Goal: Complete application form

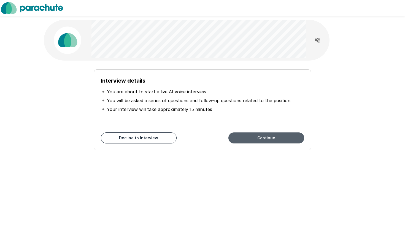
click at [264, 132] on button "Continue" at bounding box center [266, 137] width 76 height 11
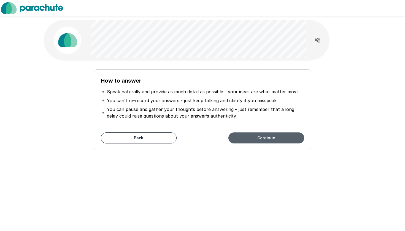
click at [262, 138] on button "Continue" at bounding box center [266, 137] width 76 height 11
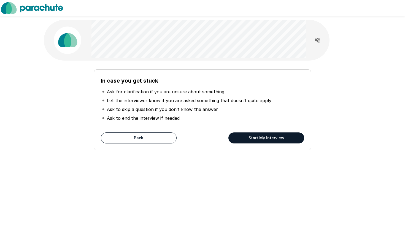
click at [262, 138] on button "Start My Interview" at bounding box center [266, 137] width 76 height 11
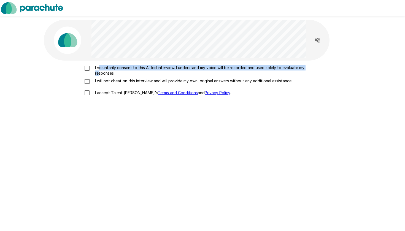
click at [98, 70] on p "I voluntarily consent to this AI-led interview. I understand my voice will be r…" at bounding box center [208, 70] width 231 height 11
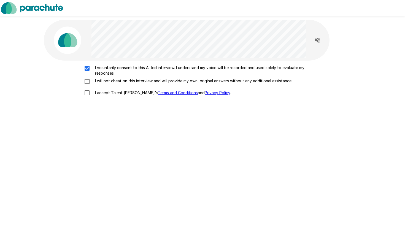
click at [99, 79] on p "I will not cheat on this interview and will provide my own, original answers wi…" at bounding box center [192, 81] width 199 height 6
click at [98, 91] on p "I accept Talent Llama's Terms and Conditions and Privacy Policy ." at bounding box center [162, 93] width 138 height 6
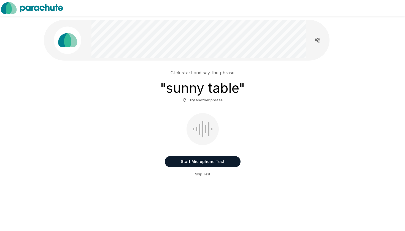
click at [231, 160] on button "Start Microphone Test" at bounding box center [203, 161] width 76 height 11
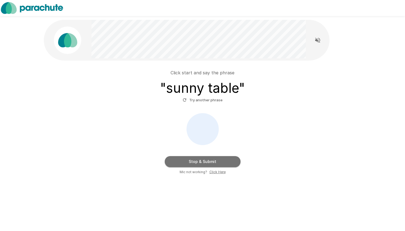
click at [231, 160] on button "Stop & Submit" at bounding box center [203, 161] width 76 height 11
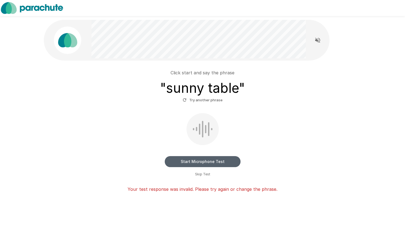
click at [224, 161] on button "Start Microphone Test" at bounding box center [203, 161] width 76 height 11
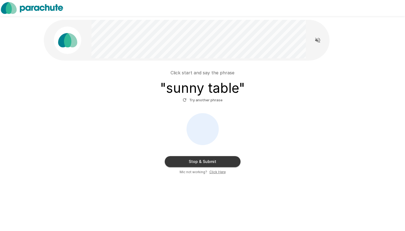
click at [224, 161] on button "Stop & Submit" at bounding box center [203, 161] width 76 height 11
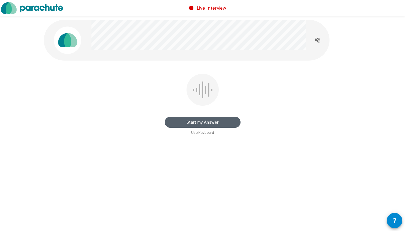
click at [228, 121] on button "Start my Answer" at bounding box center [203, 122] width 76 height 11
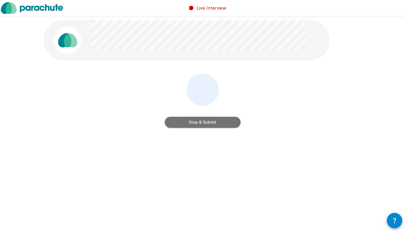
click at [228, 121] on button "Stop & Submit" at bounding box center [203, 122] width 76 height 11
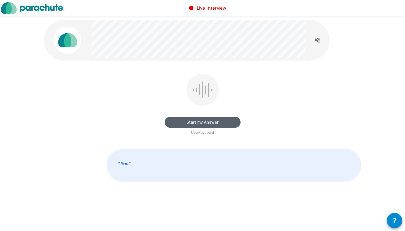
click at [219, 122] on button "Start my Answer" at bounding box center [203, 122] width 76 height 11
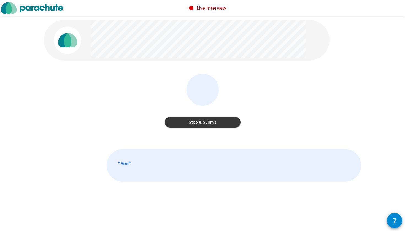
click at [219, 122] on button "Stop & Submit" at bounding box center [203, 122] width 76 height 11
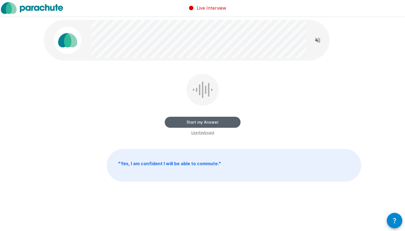
click at [213, 122] on button "Start my Answer" at bounding box center [203, 122] width 76 height 11
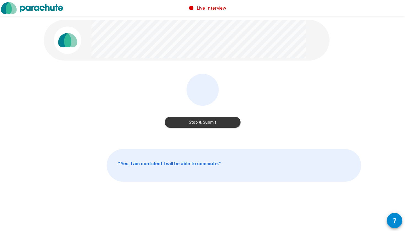
click at [226, 121] on button "Stop & Submit" at bounding box center [203, 122] width 76 height 11
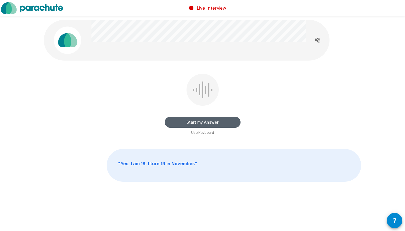
click at [210, 121] on button "Start my Answer" at bounding box center [203, 122] width 76 height 11
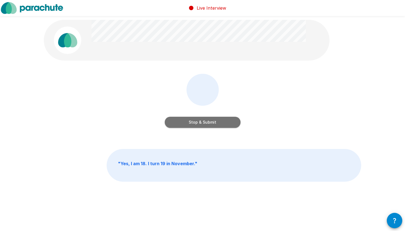
click at [216, 122] on button "Stop & Submit" at bounding box center [203, 122] width 76 height 11
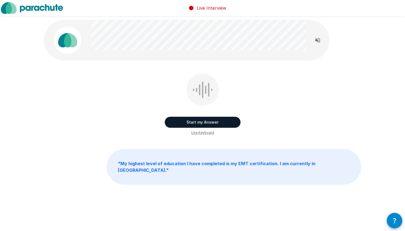
click at [204, 122] on button "Start my Answer" at bounding box center [203, 122] width 76 height 11
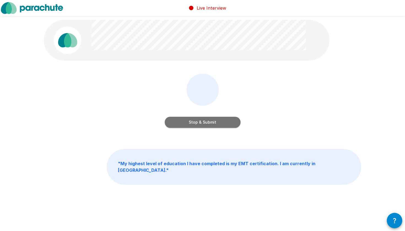
click at [215, 119] on button "Stop & Submit" at bounding box center [203, 122] width 76 height 11
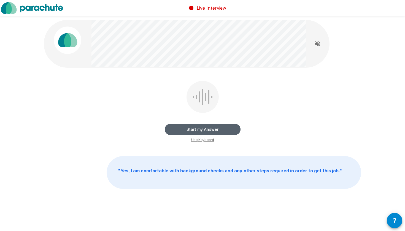
click at [210, 129] on button "Start my Answer" at bounding box center [203, 129] width 76 height 11
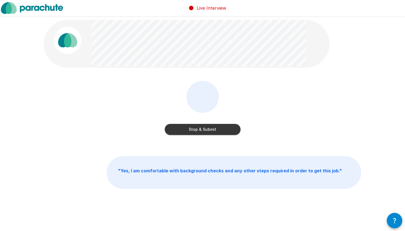
click at [228, 127] on button "Stop & Submit" at bounding box center [203, 129] width 76 height 11
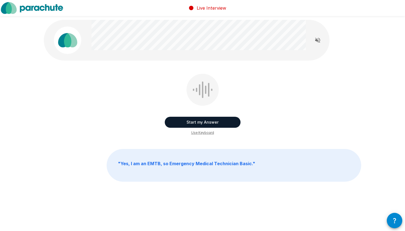
click at [226, 117] on button "Start my Answer" at bounding box center [203, 122] width 76 height 11
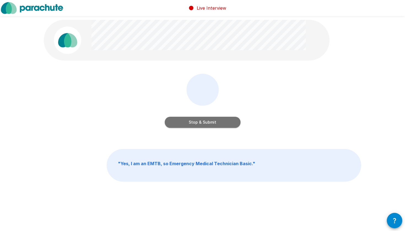
click at [214, 122] on button "Stop & Submit" at bounding box center [203, 122] width 76 height 11
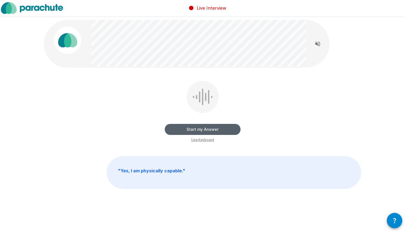
click at [217, 130] on button "Start my Answer" at bounding box center [203, 129] width 76 height 11
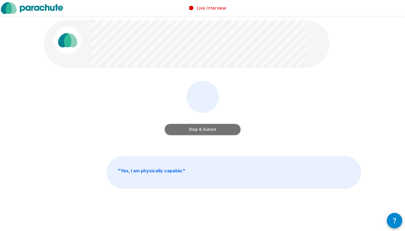
click at [211, 130] on button "Stop & Submit" at bounding box center [203, 129] width 76 height 11
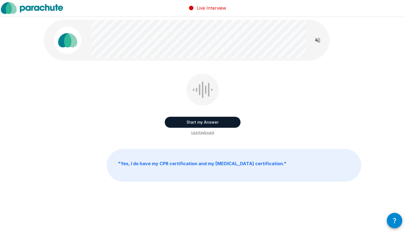
click at [203, 122] on button "Start my Answer" at bounding box center [203, 122] width 76 height 11
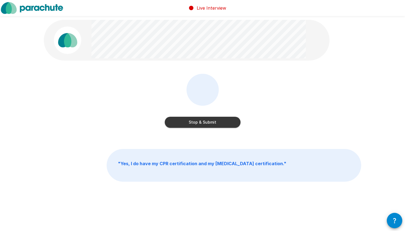
click at [209, 120] on button "Stop & Submit" at bounding box center [203, 122] width 76 height 11
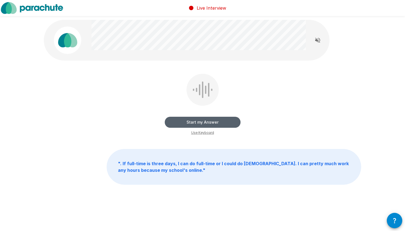
click at [218, 121] on button "Start my Answer" at bounding box center [203, 122] width 76 height 11
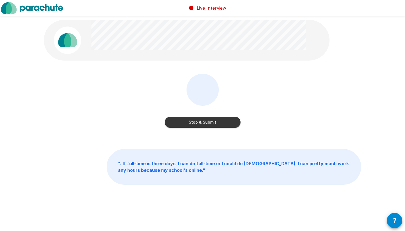
click at [204, 122] on button "Stop & Submit" at bounding box center [203, 122] width 76 height 11
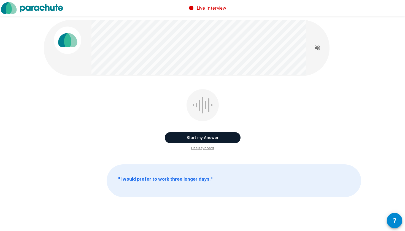
click at [204, 137] on button "Start my Answer" at bounding box center [203, 137] width 76 height 11
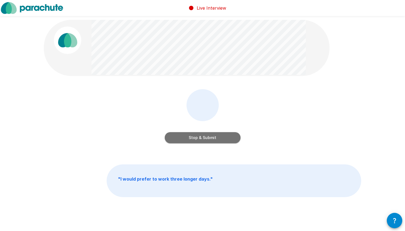
click at [217, 137] on button "Stop & Submit" at bounding box center [203, 137] width 76 height 11
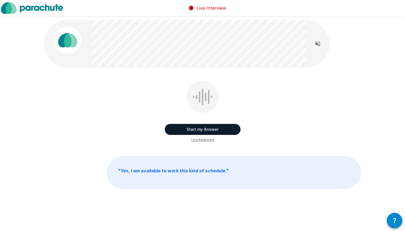
click at [204, 130] on button "Start my Answer" at bounding box center [203, 129] width 76 height 11
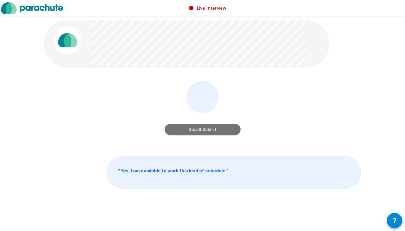
click at [201, 126] on button "Stop & Submit" at bounding box center [203, 129] width 76 height 11
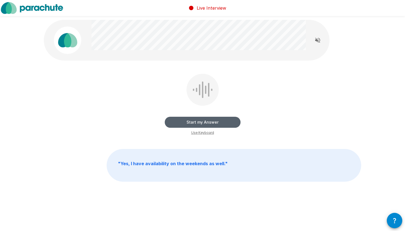
click at [226, 121] on button "Start my Answer" at bounding box center [203, 122] width 76 height 11
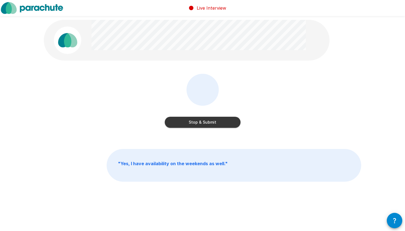
click at [199, 124] on button "Stop & Submit" at bounding box center [203, 122] width 76 height 11
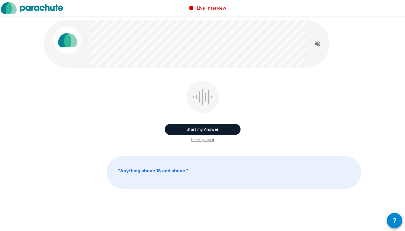
click at [192, 129] on button "Start my Answer" at bounding box center [203, 129] width 76 height 11
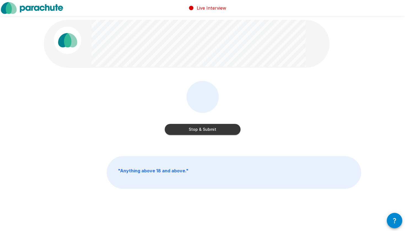
click at [211, 132] on button "Stop & Submit" at bounding box center [203, 129] width 76 height 11
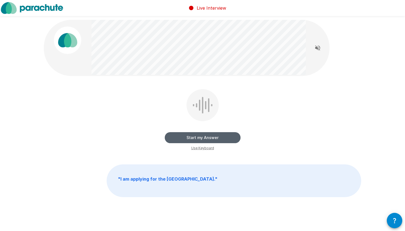
click at [188, 138] on button "Start my Answer" at bounding box center [203, 137] width 76 height 11
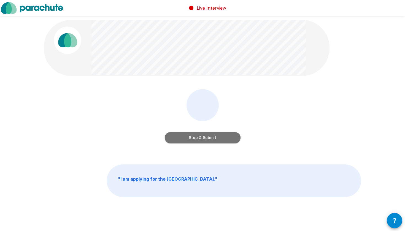
click at [204, 138] on button "Stop & Submit" at bounding box center [203, 137] width 76 height 11
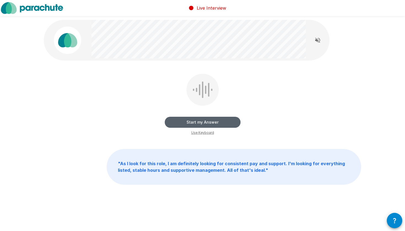
click at [206, 123] on button "Start my Answer" at bounding box center [203, 122] width 76 height 11
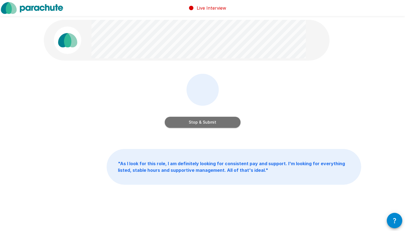
click at [213, 123] on button "Stop & Submit" at bounding box center [203, 122] width 76 height 11
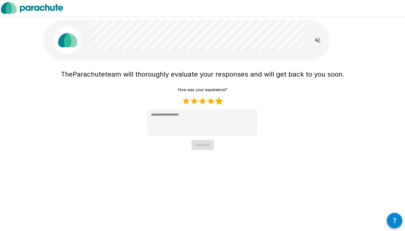
click at [220, 102] on label "5 Stars" at bounding box center [219, 101] width 8 height 8
type textarea "*"
